Goal: Task Accomplishment & Management: Use online tool/utility

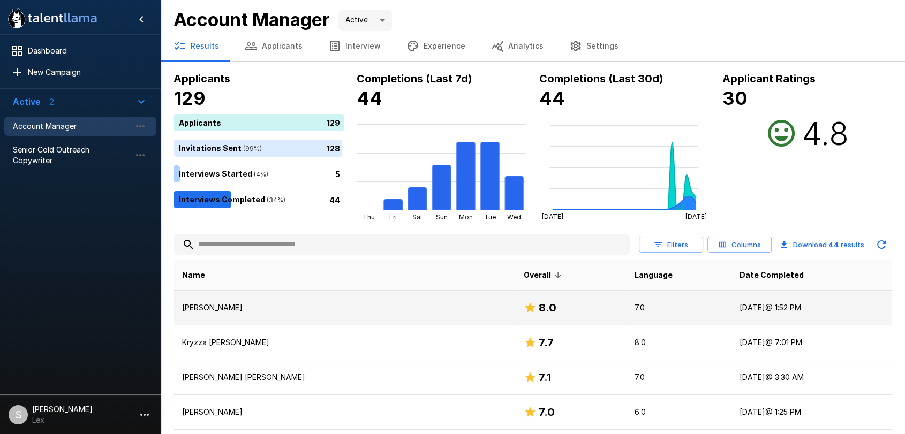
click at [225, 305] on p "[PERSON_NAME]" at bounding box center [344, 307] width 324 height 11
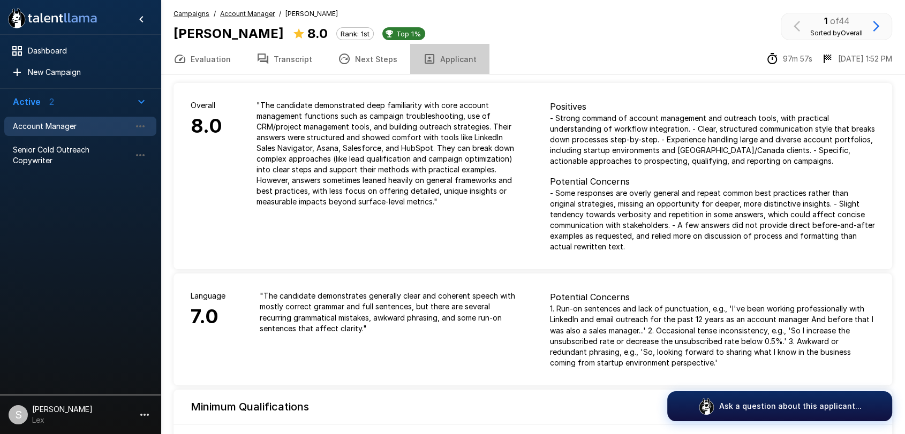
click at [446, 60] on button "Applicant" at bounding box center [449, 59] width 79 height 30
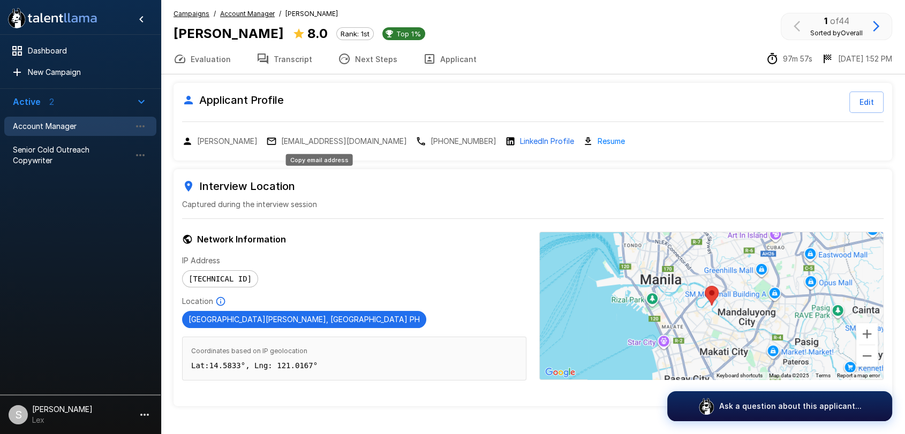
click at [330, 142] on p "[EMAIL_ADDRESS][DOMAIN_NAME]" at bounding box center [344, 141] width 126 height 11
click at [224, 34] on b "[PERSON_NAME]" at bounding box center [228, 34] width 110 height 16
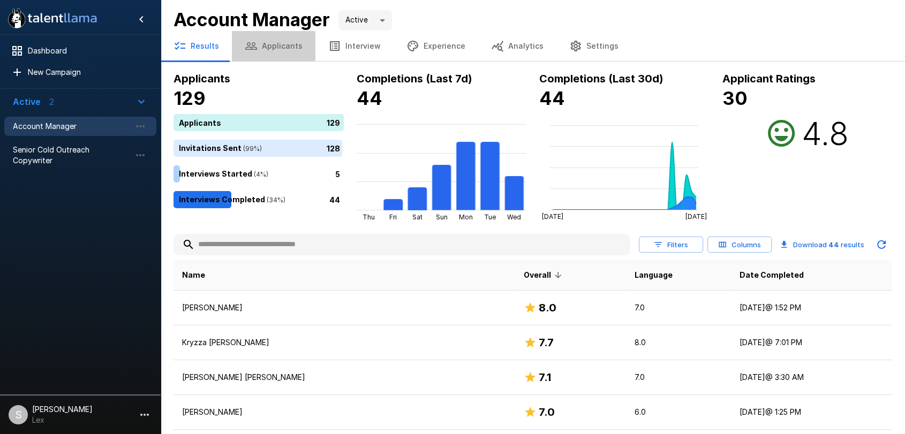
click at [286, 40] on button "Applicants" at bounding box center [274, 46] width 84 height 30
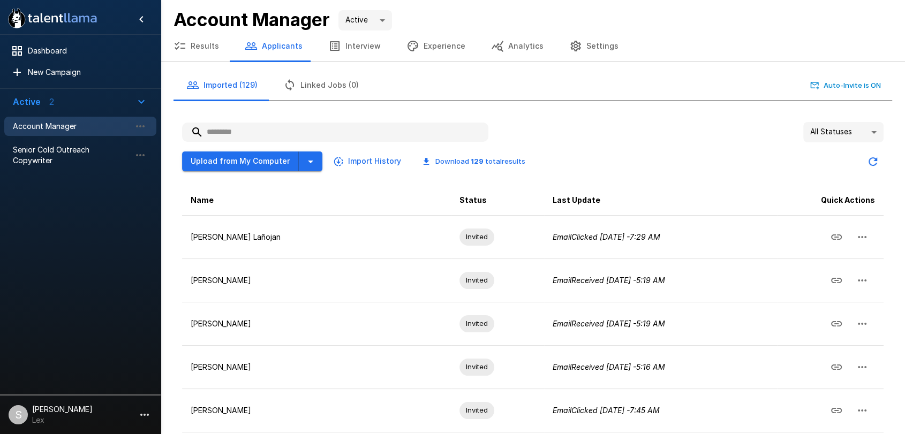
click at [219, 130] on input "text" at bounding box center [335, 132] width 306 height 19
paste input "**********"
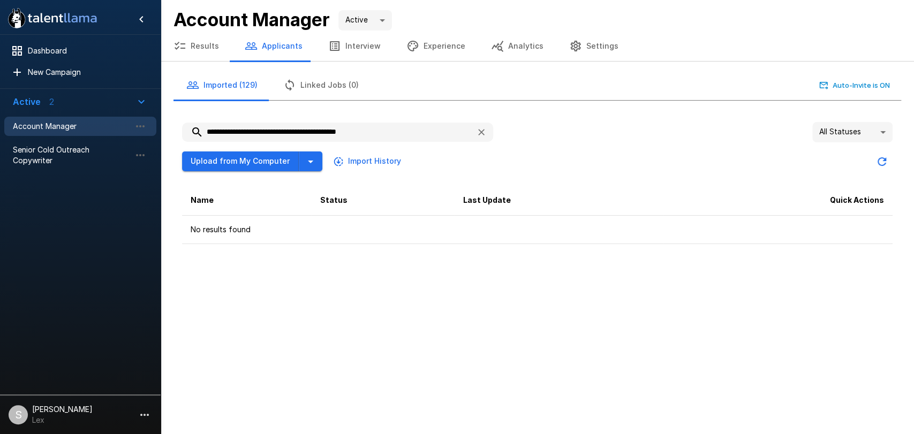
drag, startPoint x: 410, startPoint y: 134, endPoint x: 176, endPoint y: 127, distance: 234.0
click at [176, 127] on div "**********" at bounding box center [536, 182] width 727 height 139
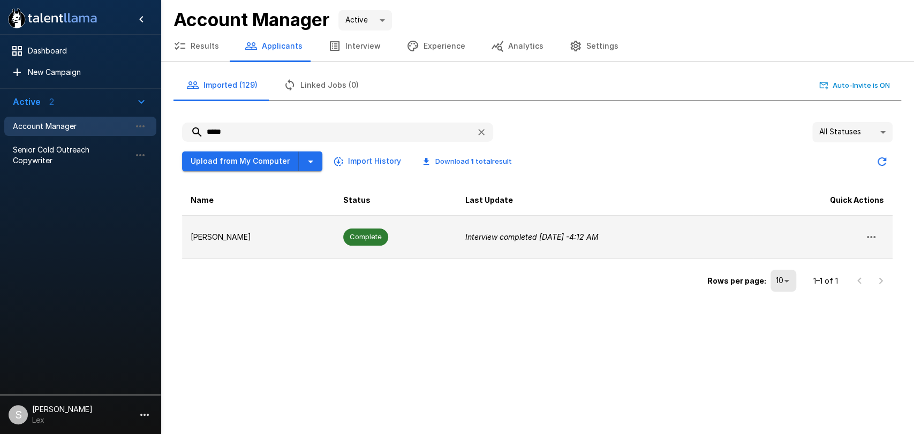
type input "*****"
click at [214, 237] on p "[PERSON_NAME]" at bounding box center [258, 237] width 135 height 11
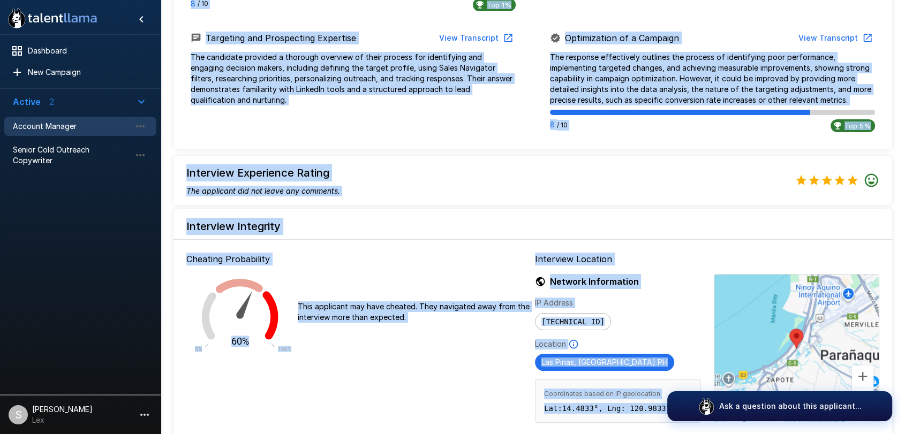
scroll to position [1064, 0]
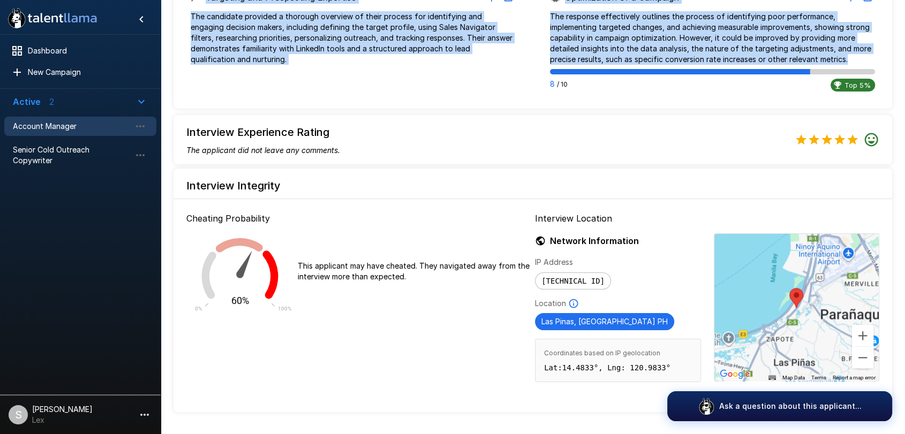
drag, startPoint x: 173, startPoint y: 32, endPoint x: 833, endPoint y: 61, distance: 660.7
copy div "[PERSON_NAME] 6.9 Rank: 6th Top 25% Evaluation Transcript Next Steps Applicant …"
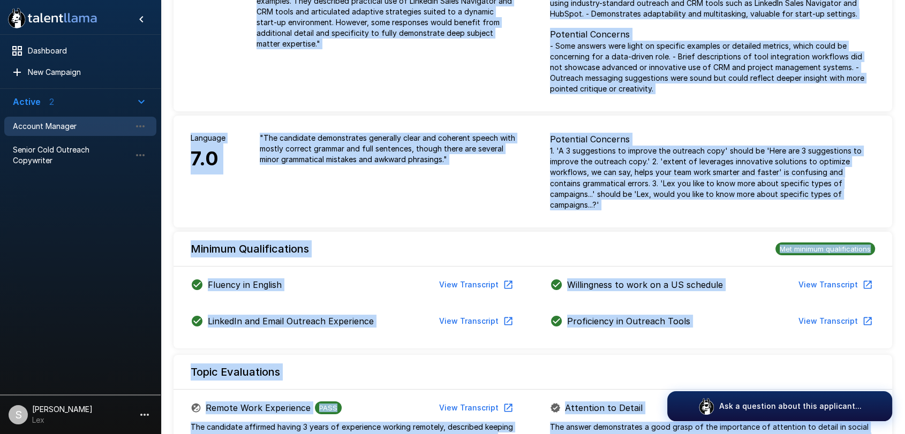
scroll to position [0, 0]
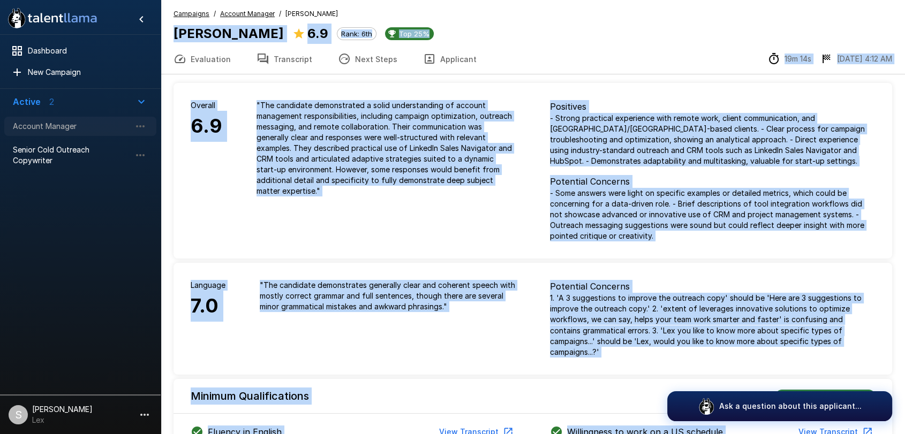
click at [36, 125] on span "Account Manager" at bounding box center [72, 126] width 118 height 11
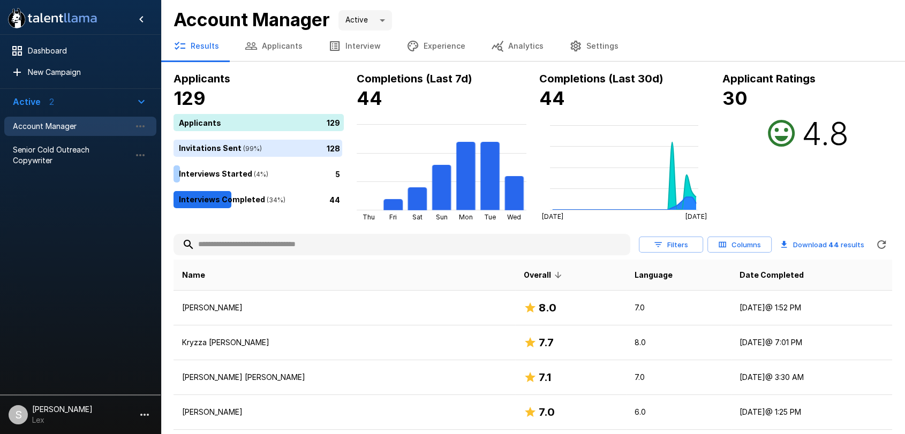
click at [278, 47] on button "Applicants" at bounding box center [274, 46] width 84 height 30
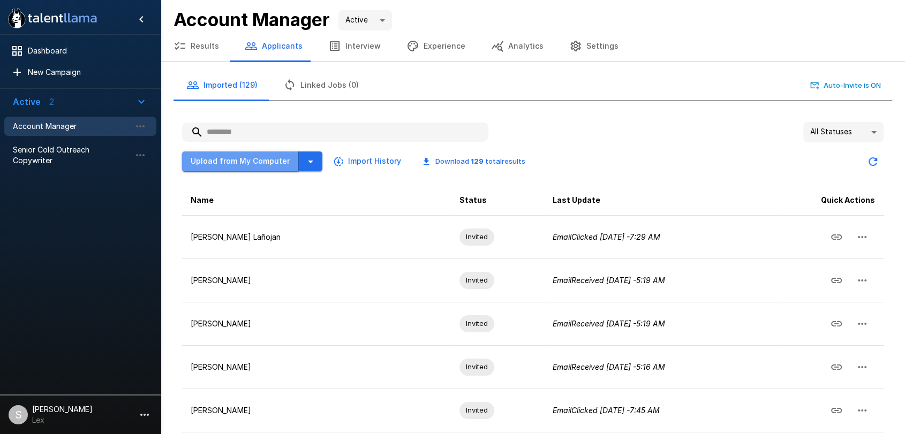
click at [252, 165] on button "Upload from My Computer" at bounding box center [240, 161] width 117 height 20
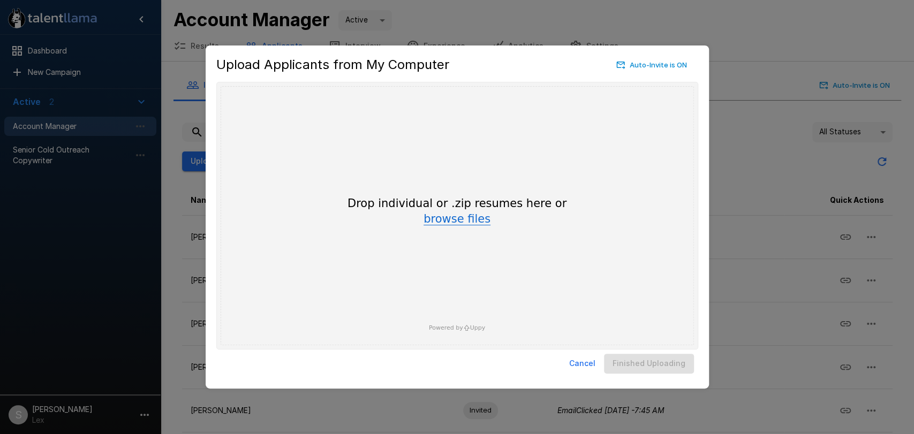
click at [437, 218] on button "browse files" at bounding box center [456, 220] width 67 height 12
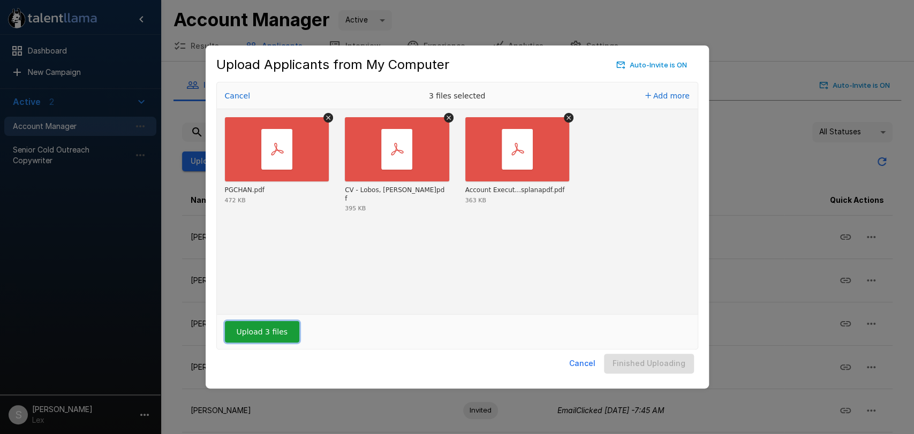
click at [267, 329] on button "Upload 3 files" at bounding box center [262, 331] width 74 height 21
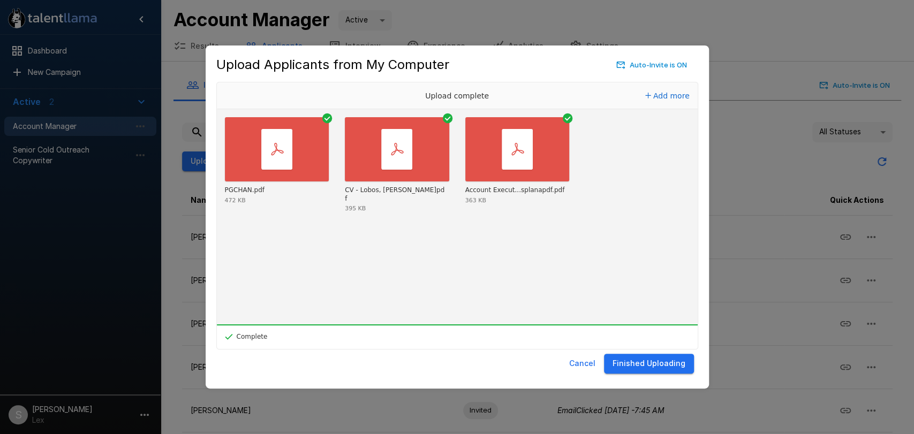
click at [643, 366] on button "Finished Uploading" at bounding box center [649, 364] width 90 height 20
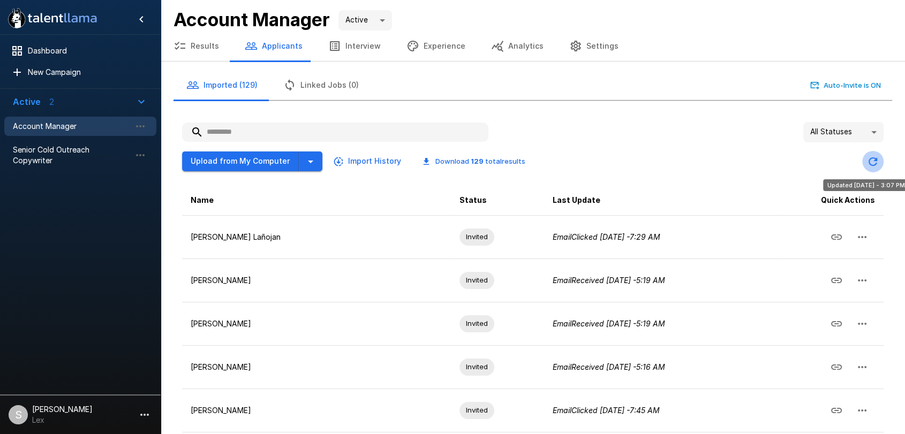
click at [870, 162] on icon "Updated Today - 3:07 PM" at bounding box center [872, 161] width 13 height 13
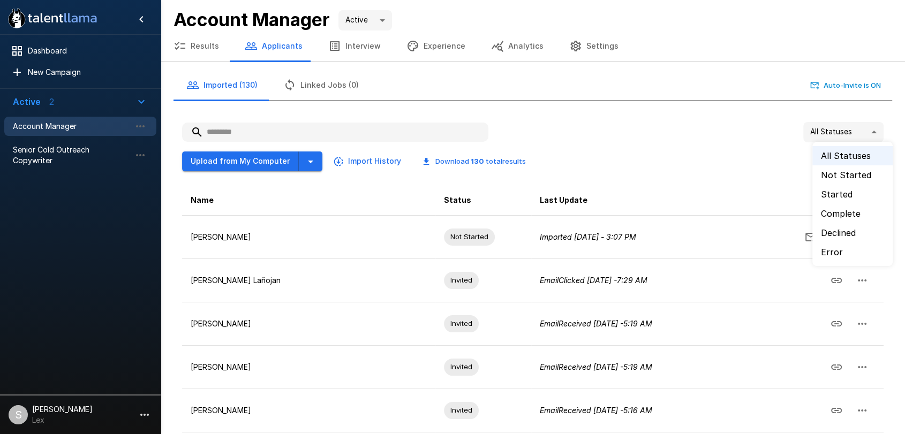
click at [874, 132] on body ".st0{fill:#FFFFFF;} .st1{fill:#76a4ed;} Dashboard New Campaign Active 2 Account…" at bounding box center [457, 217] width 914 height 434
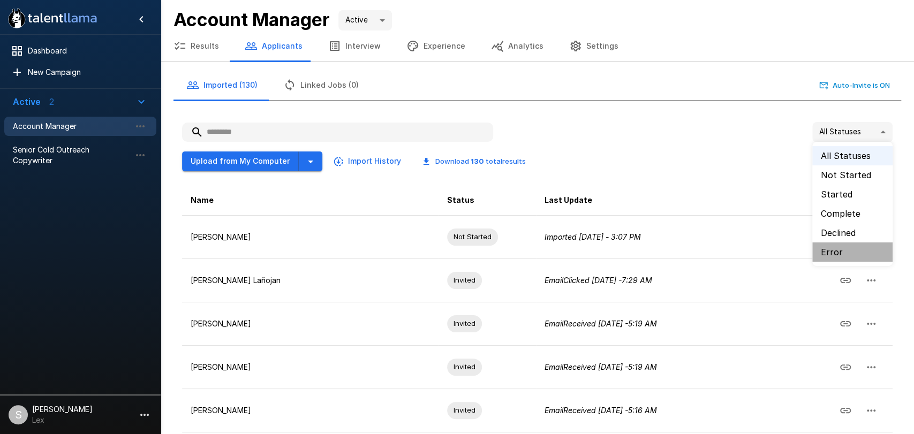
click at [829, 249] on li "Error" at bounding box center [852, 251] width 80 height 19
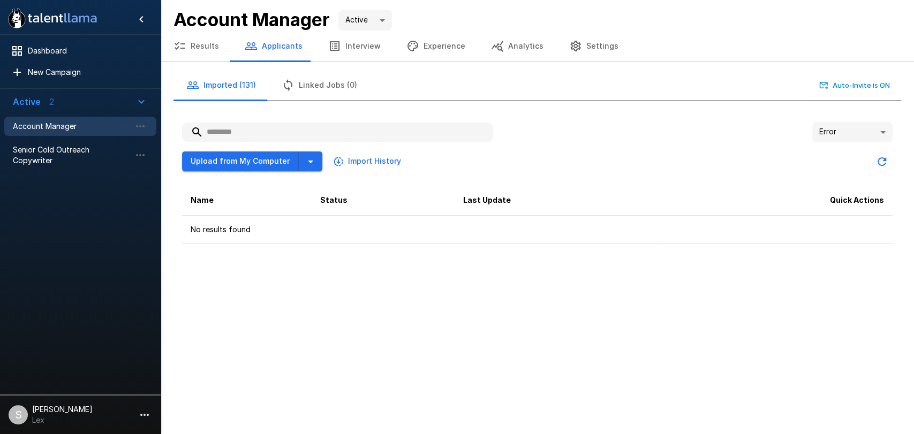
click at [878, 132] on body ".st0{fill:#FFFFFF;} .st1{fill:#76a4ed;} Dashboard New Campaign Active 2 Account…" at bounding box center [457, 217] width 914 height 434
click at [846, 154] on li "All Statuses" at bounding box center [852, 155] width 80 height 19
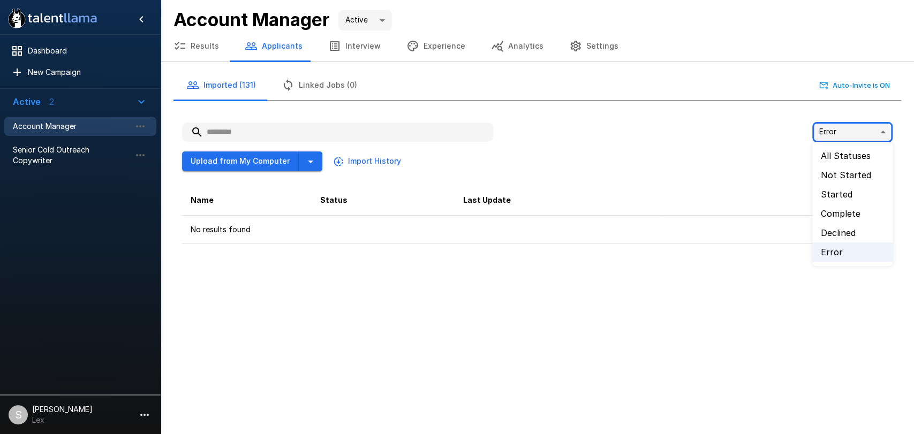
type input "**"
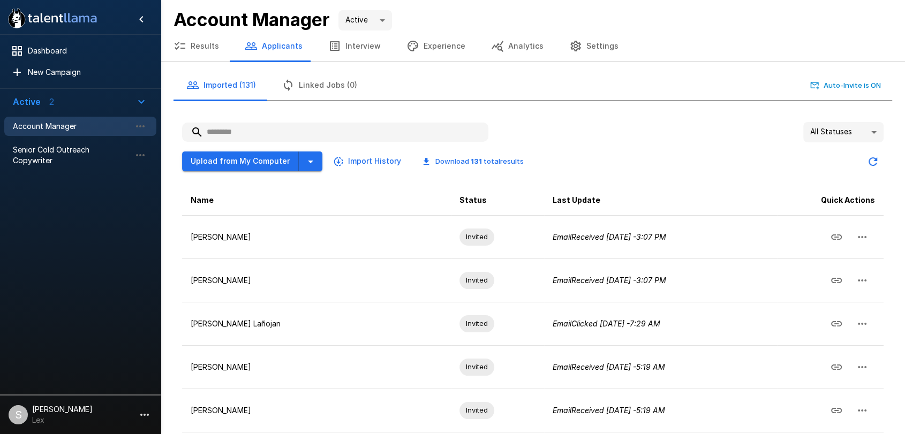
drag, startPoint x: 196, startPoint y: 47, endPoint x: 205, endPoint y: 68, distance: 22.6
click at [197, 47] on button "Results" at bounding box center [196, 46] width 71 height 30
